Goal: Information Seeking & Learning: Learn about a topic

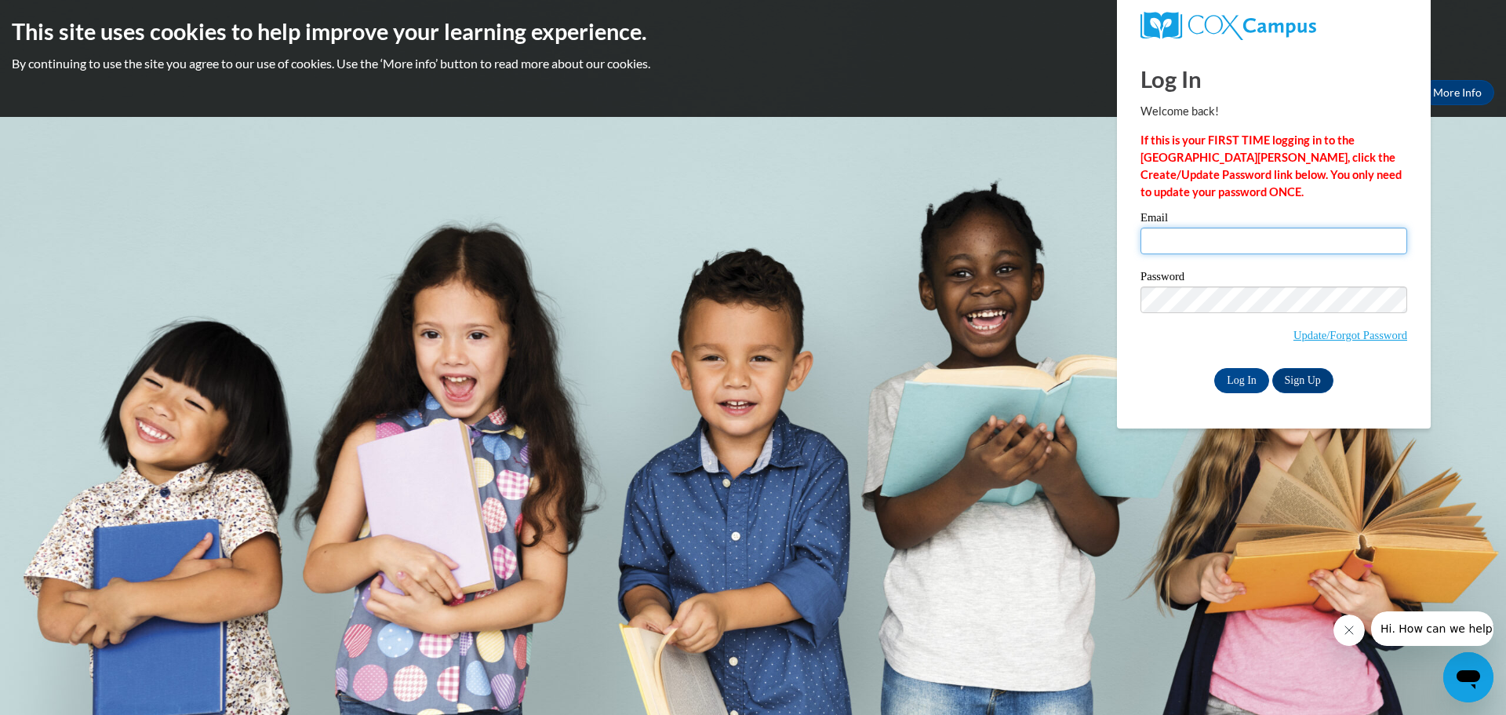
click at [1196, 238] on input "Email" at bounding box center [1274, 241] width 267 height 27
type input "level.deidra@fcboe.org"
click at [1215, 368] on input "Log In" at bounding box center [1242, 380] width 55 height 25
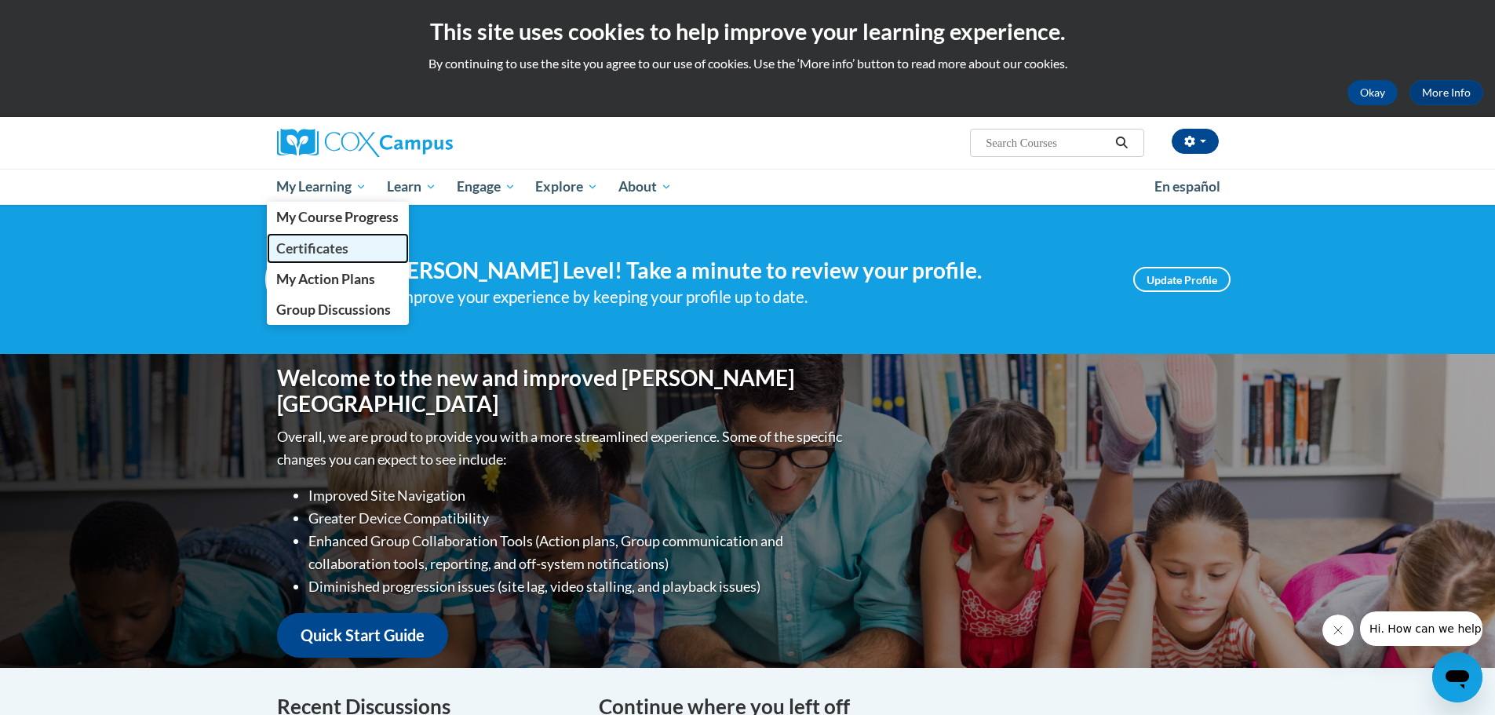
click at [306, 251] on span "Certificates" at bounding box center [312, 248] width 72 height 16
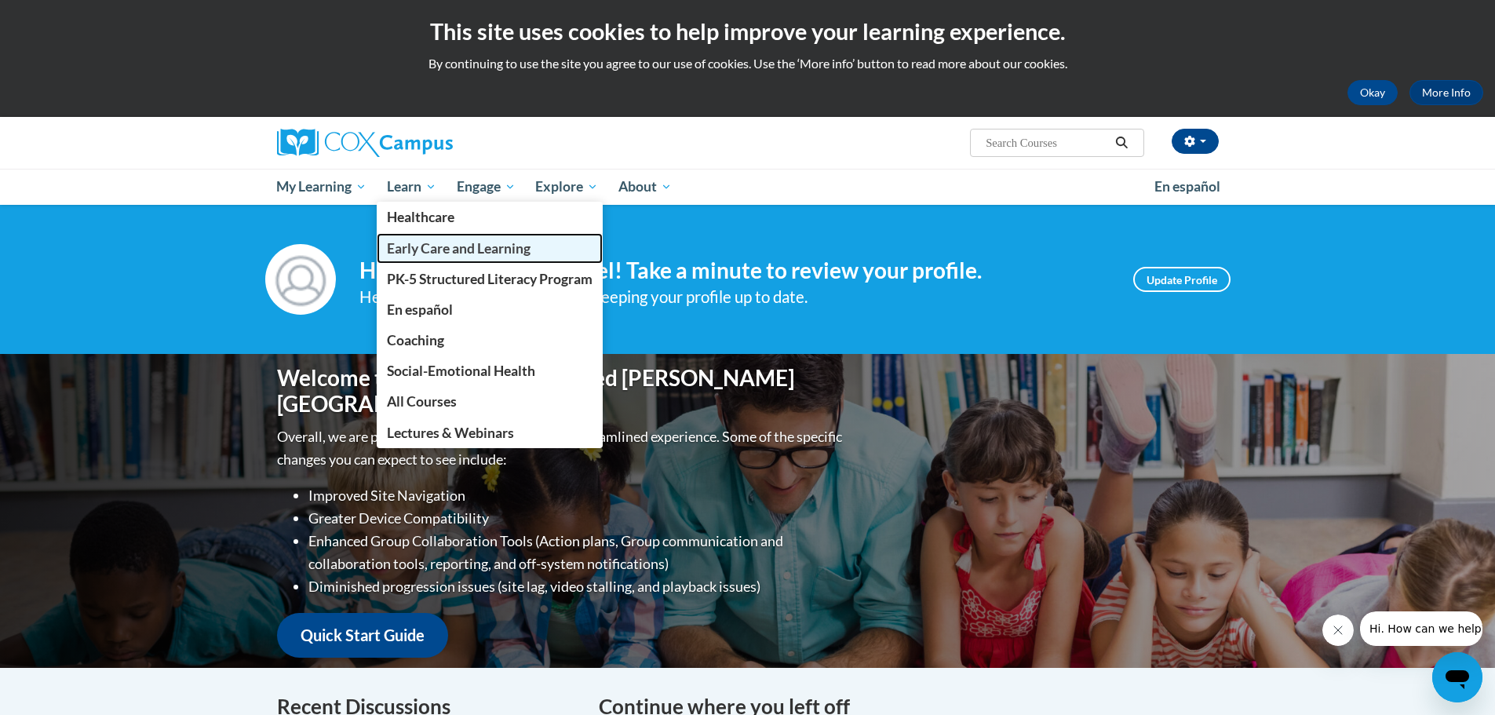
click at [433, 249] on span "Early Care and Learning" at bounding box center [459, 248] width 144 height 16
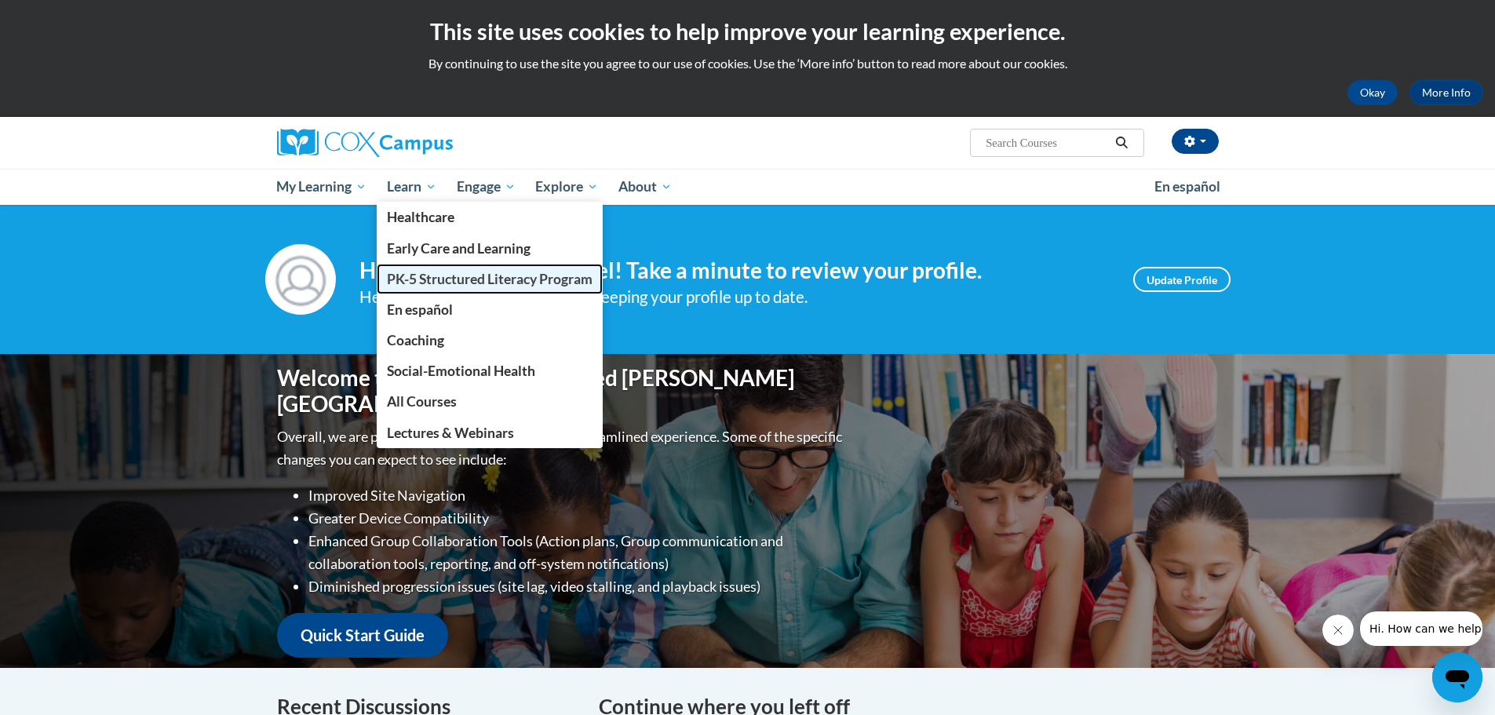
click at [437, 284] on span "PK-5 Structured Literacy Program" at bounding box center [490, 279] width 206 height 16
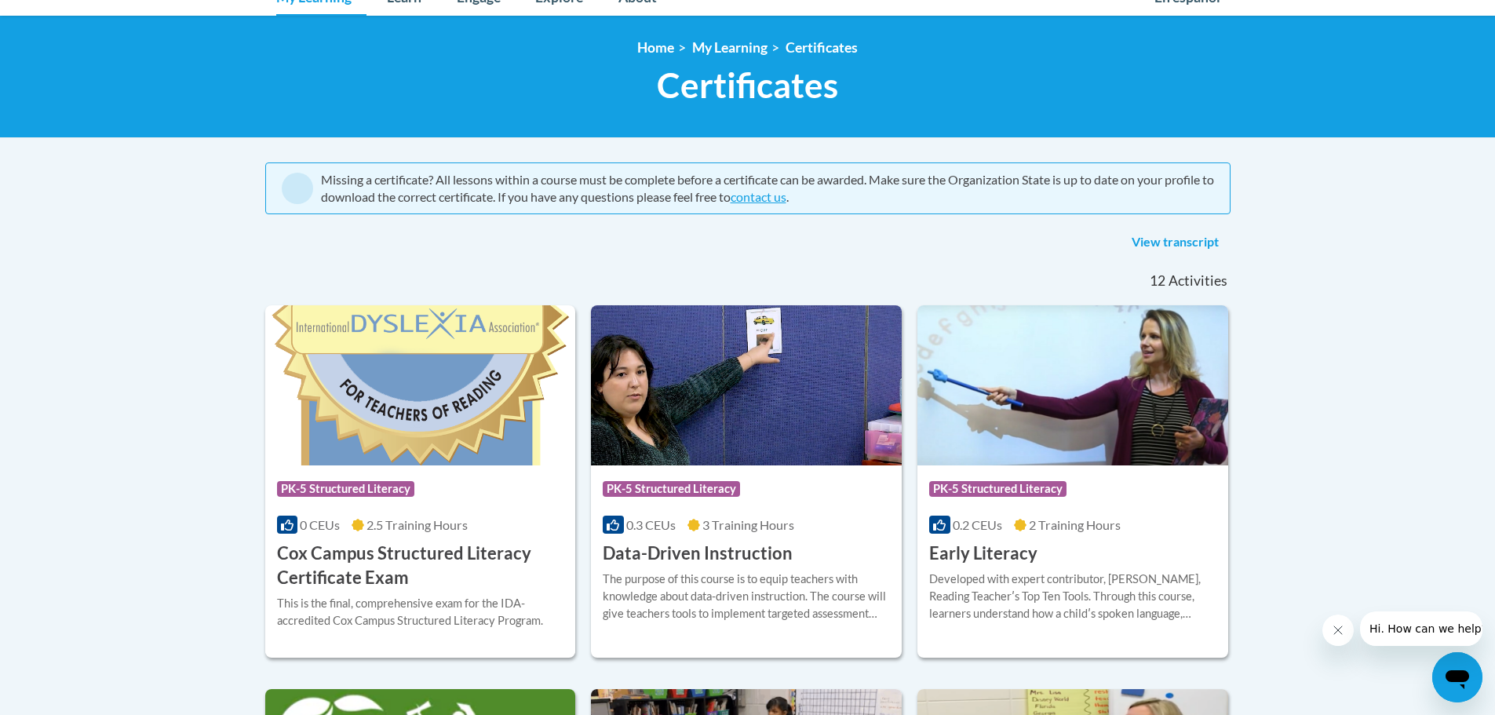
scroll to position [184, 0]
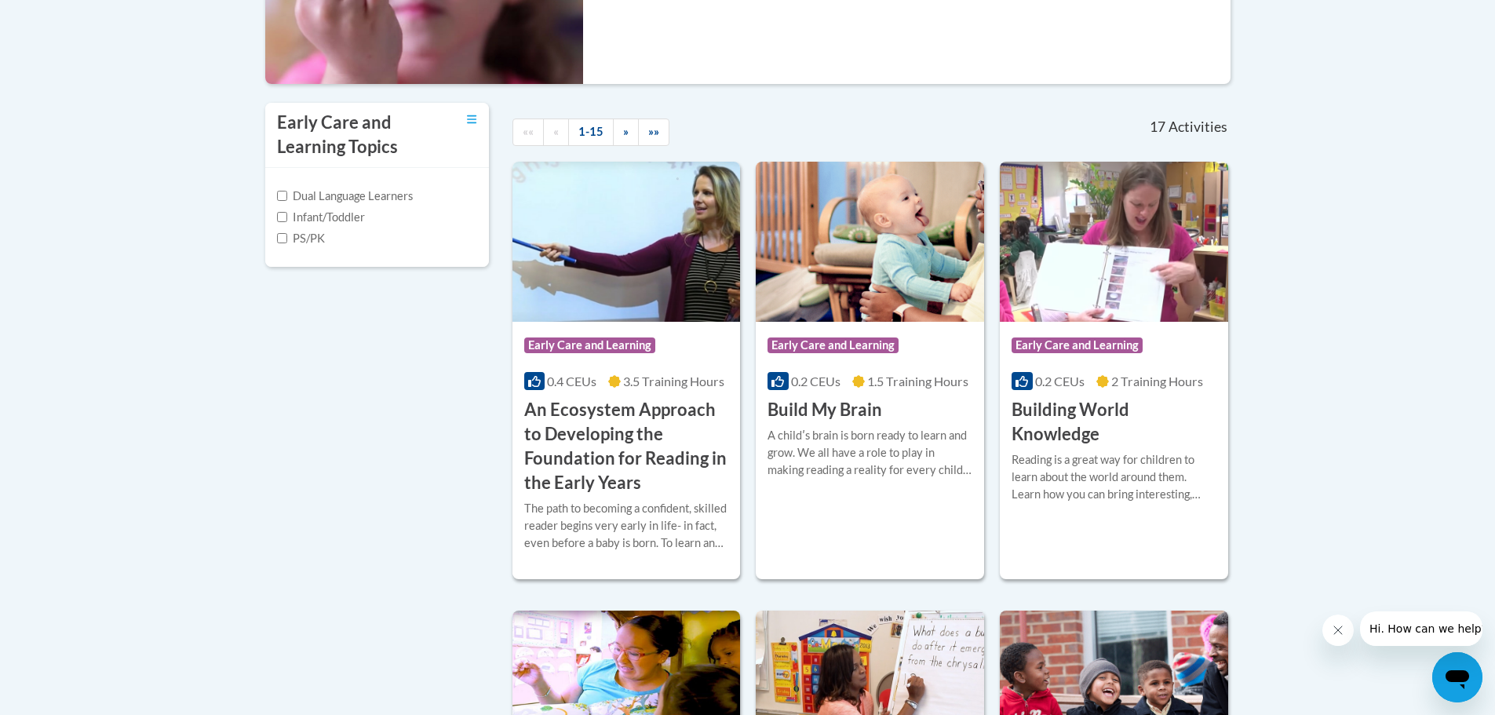
scroll to position [319, 0]
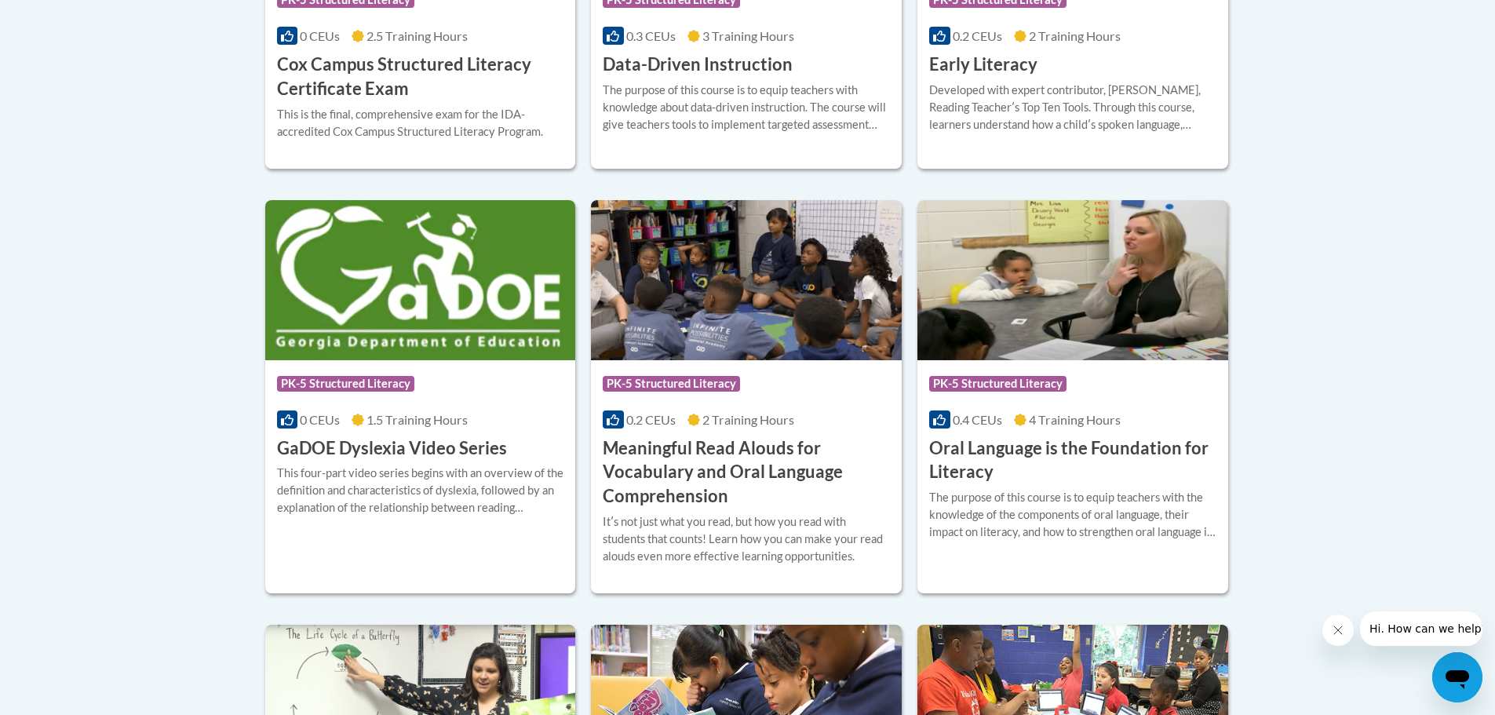
scroll to position [869, 0]
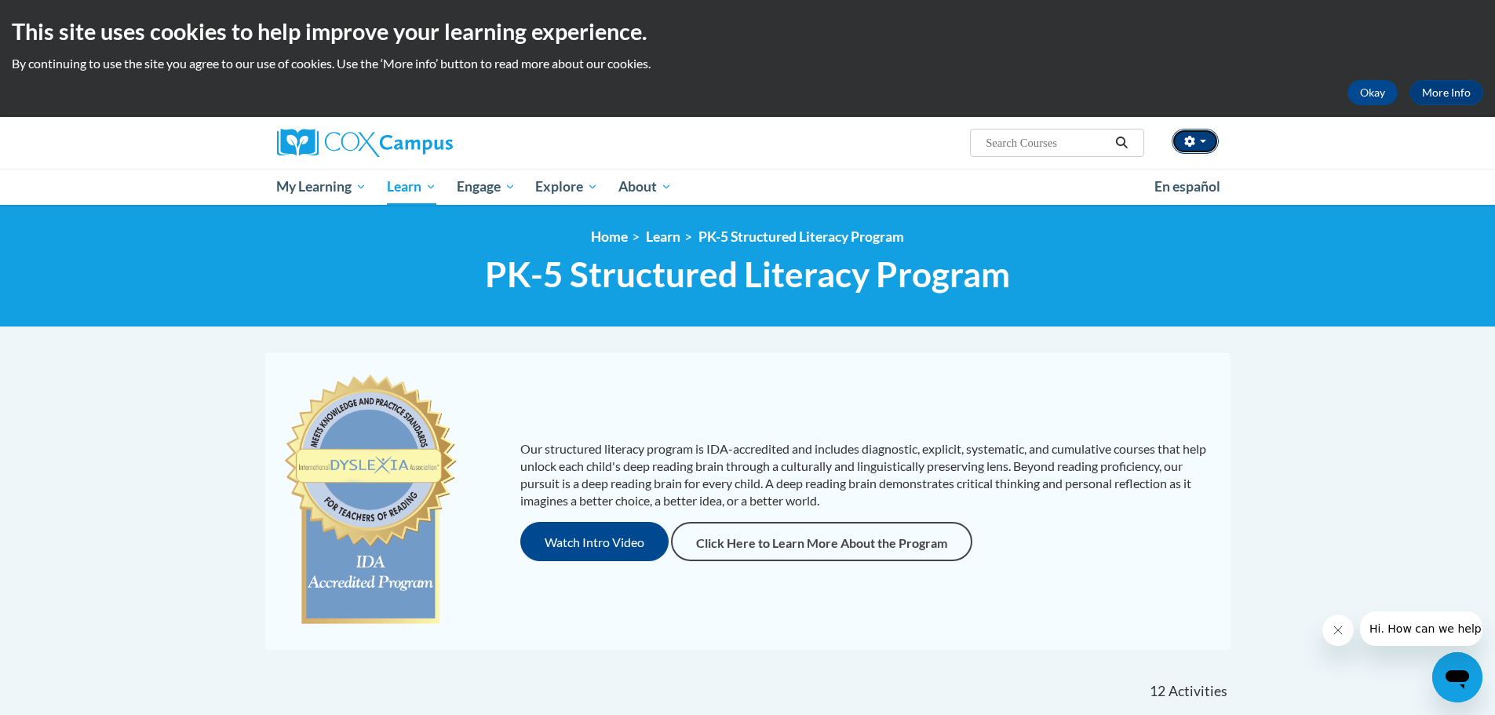
click at [1191, 140] on icon "button" at bounding box center [1189, 141] width 10 height 11
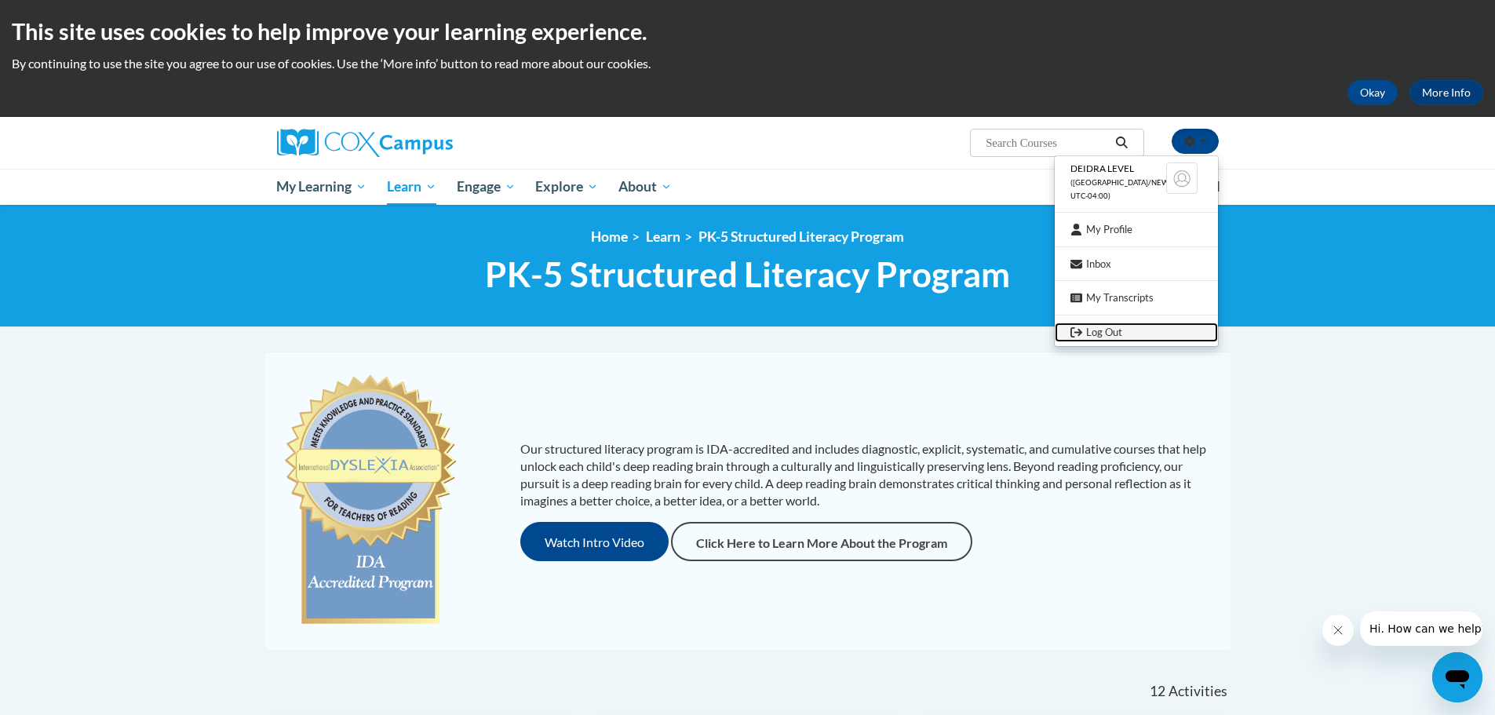
click at [1116, 332] on link "Log Out" at bounding box center [1135, 332] width 163 height 20
